Goal: Go to known website: Go to known website

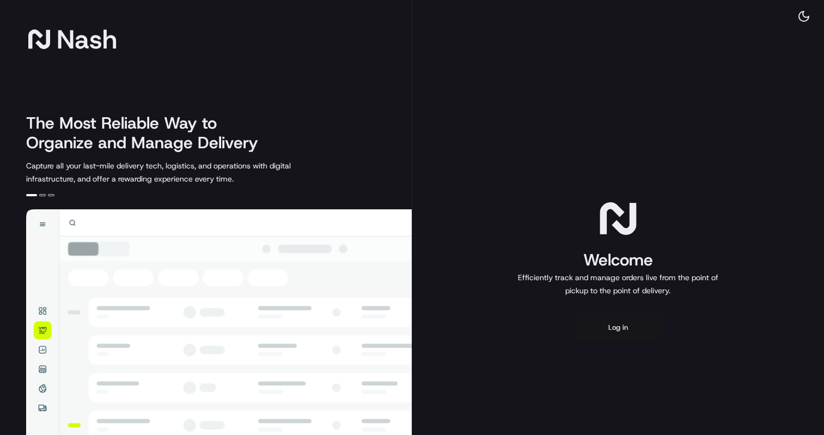
click at [614, 325] on button "Log in" at bounding box center [618, 327] width 87 height 26
click at [620, 319] on button "Log in" at bounding box center [618, 327] width 87 height 26
